Goal: Information Seeking & Learning: Learn about a topic

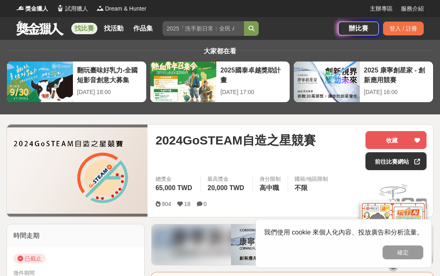
click at [148, 28] on link "作品集" at bounding box center [143, 28] width 26 height 11
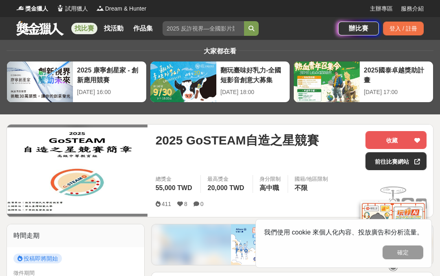
click at [407, 254] on button "確定" at bounding box center [403, 253] width 41 height 14
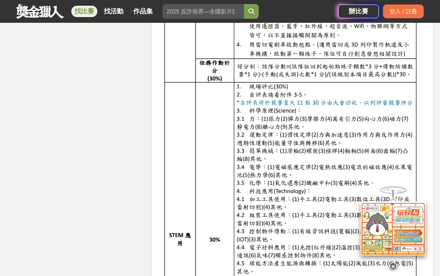
scroll to position [1483, 0]
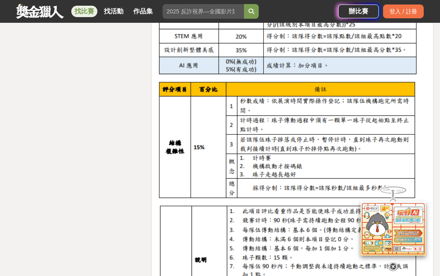
scroll to position [1543, 0]
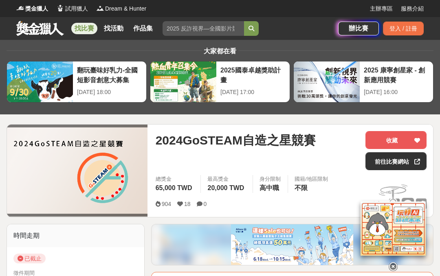
click at [385, 165] on link "前往比賽網站" at bounding box center [395, 161] width 61 height 18
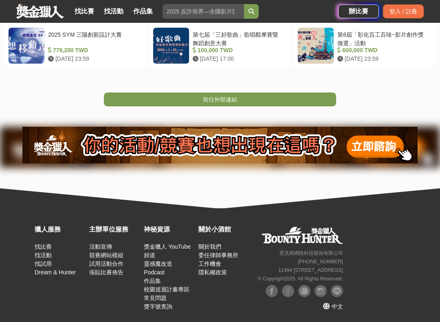
click at [310, 98] on link "前往外部連結" at bounding box center [220, 99] width 232 height 14
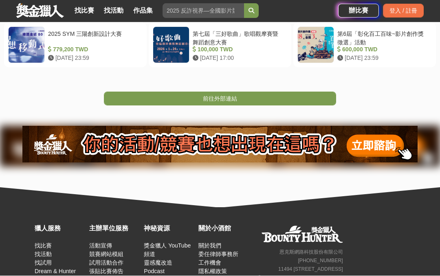
scroll to position [231, 0]
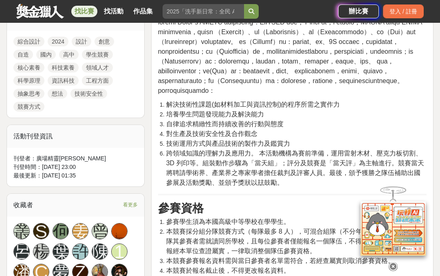
scroll to position [388, 0]
